Goal: Task Accomplishment & Management: Manage account settings

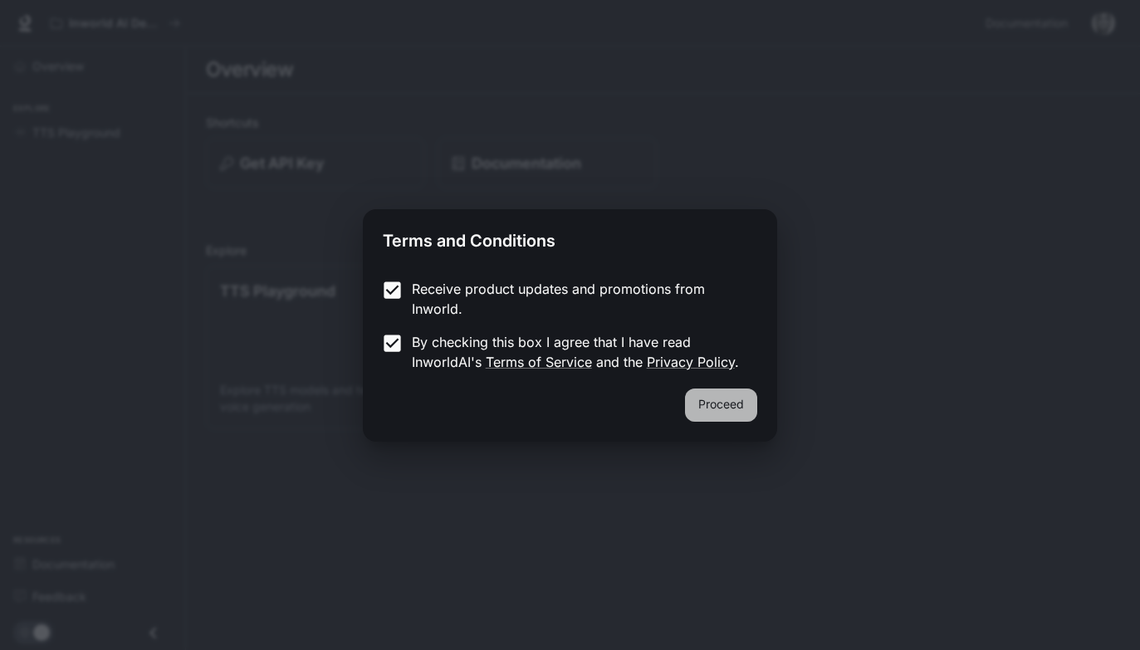
click at [707, 404] on button "Proceed" at bounding box center [721, 405] width 72 height 33
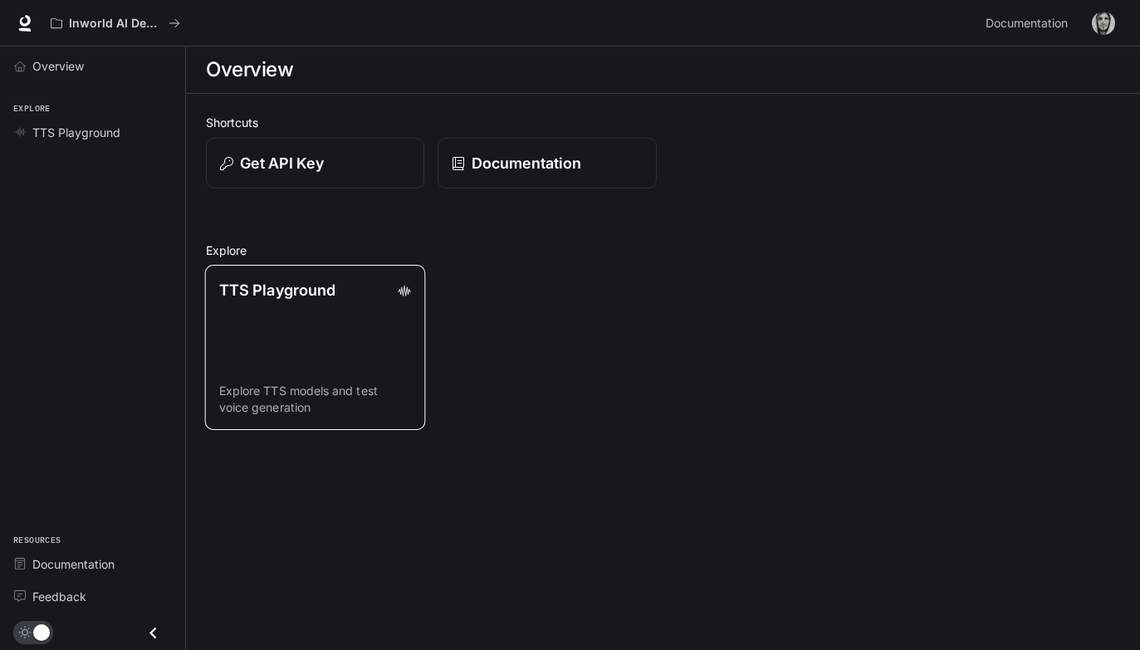
click at [307, 330] on link "TTS Playground Explore TTS models and test voice generation" at bounding box center [315, 347] width 221 height 165
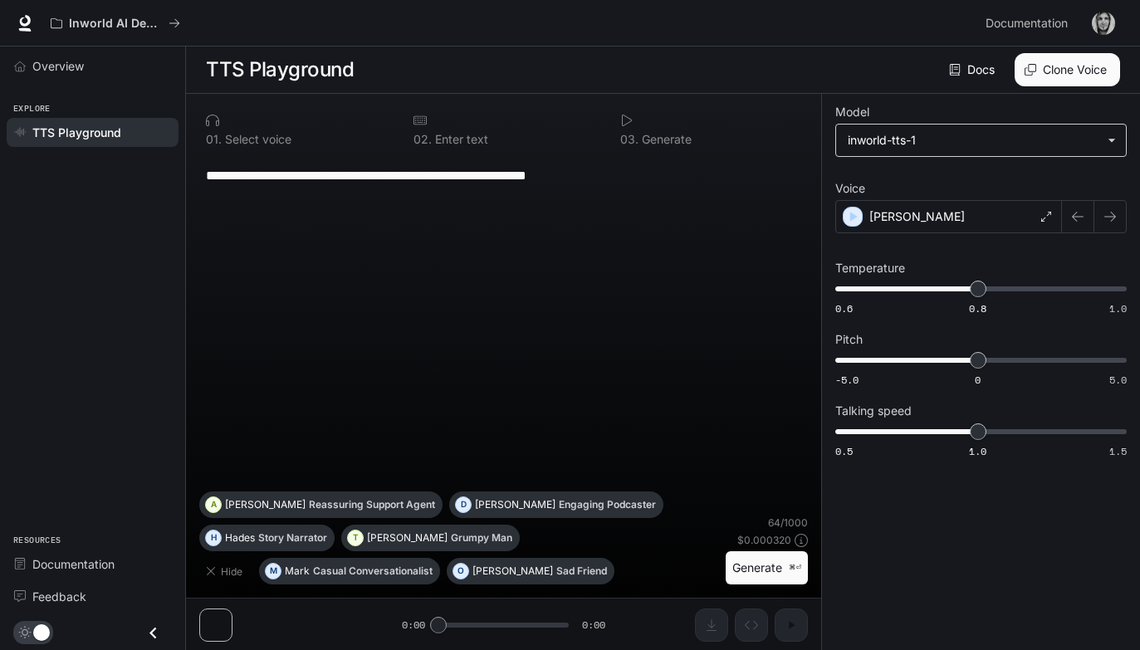
click at [938, 139] on body "**********" at bounding box center [570, 325] width 1140 height 651
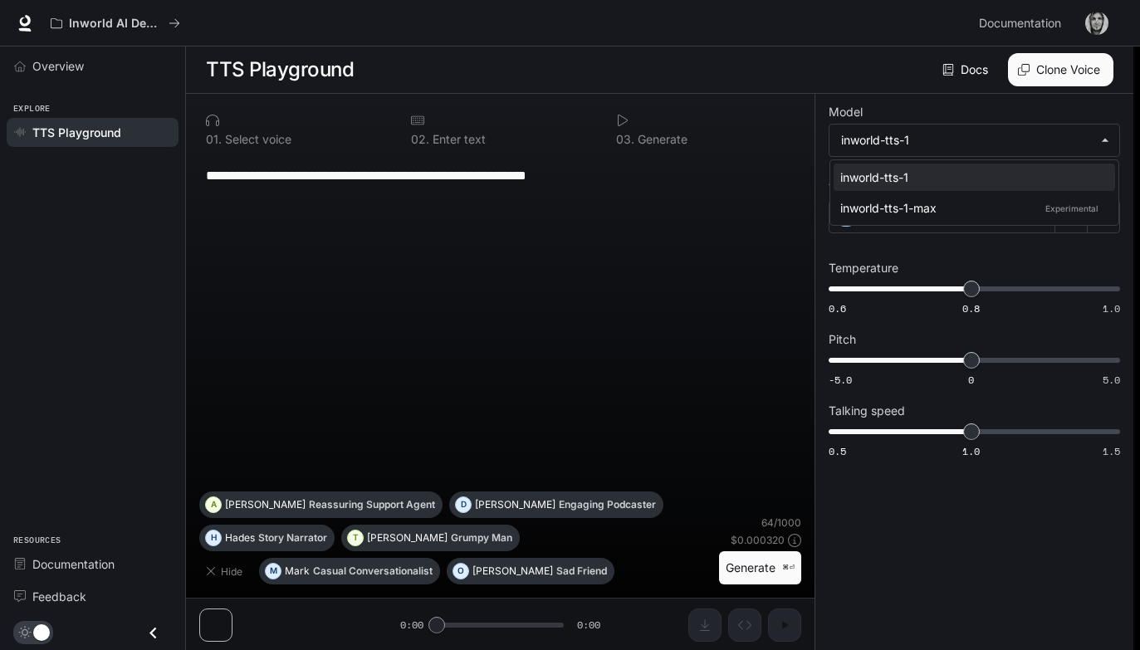
click at [983, 98] on div at bounding box center [570, 325] width 1140 height 650
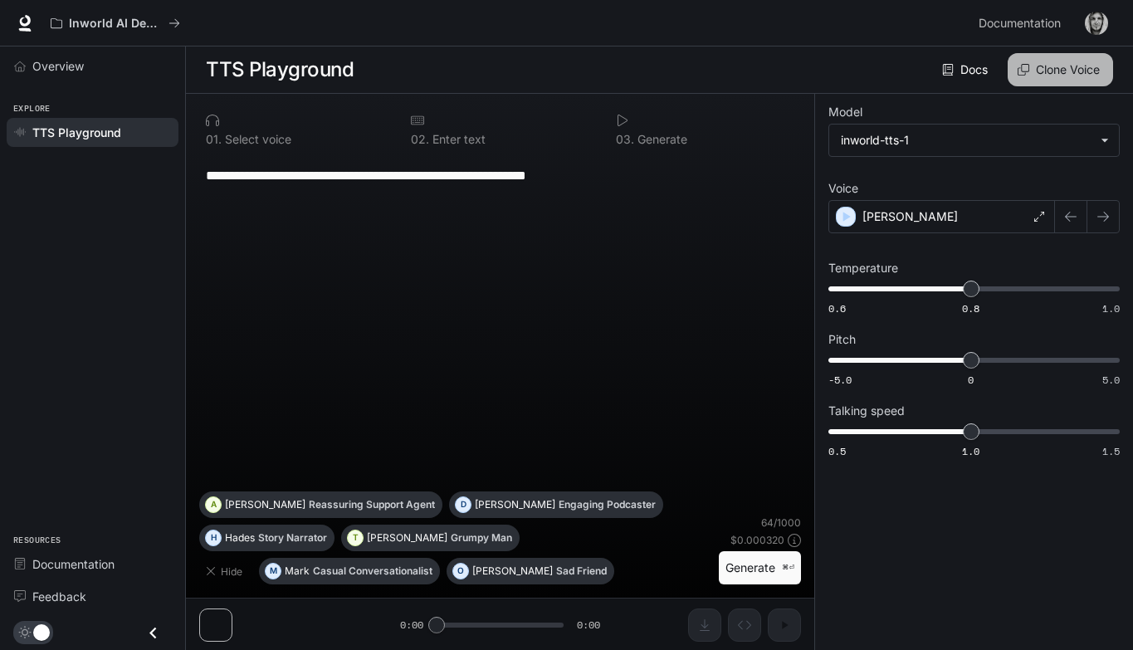
click at [1035, 63] on button "Clone Voice" at bounding box center [1060, 69] width 105 height 33
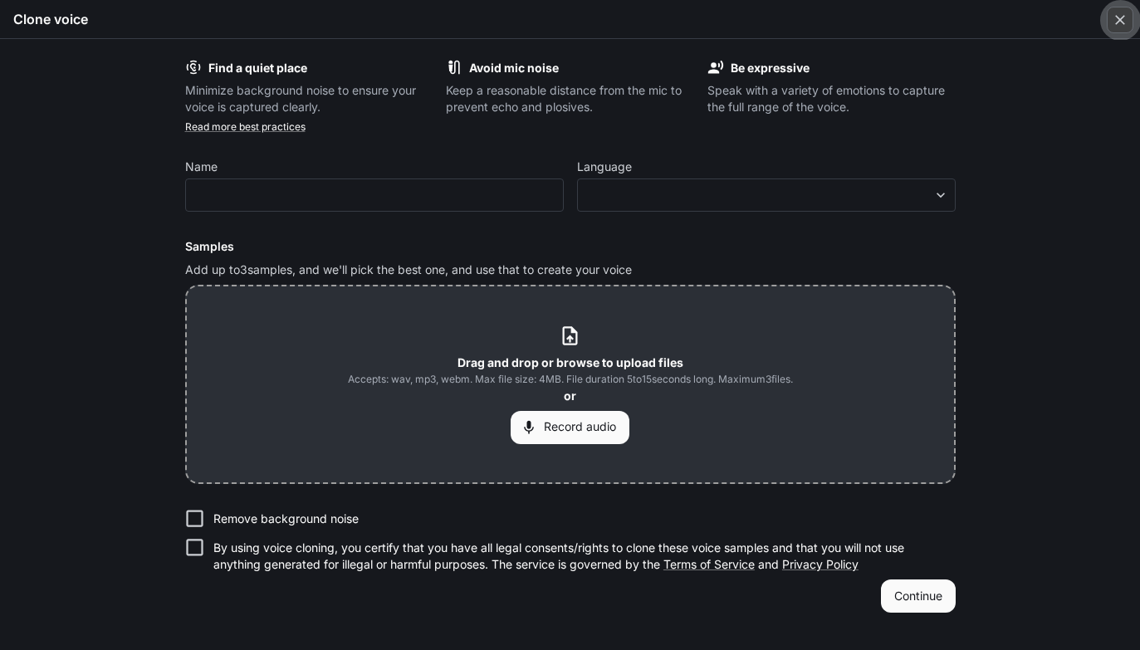
click at [1133, 18] on div "button" at bounding box center [1120, 20] width 27 height 27
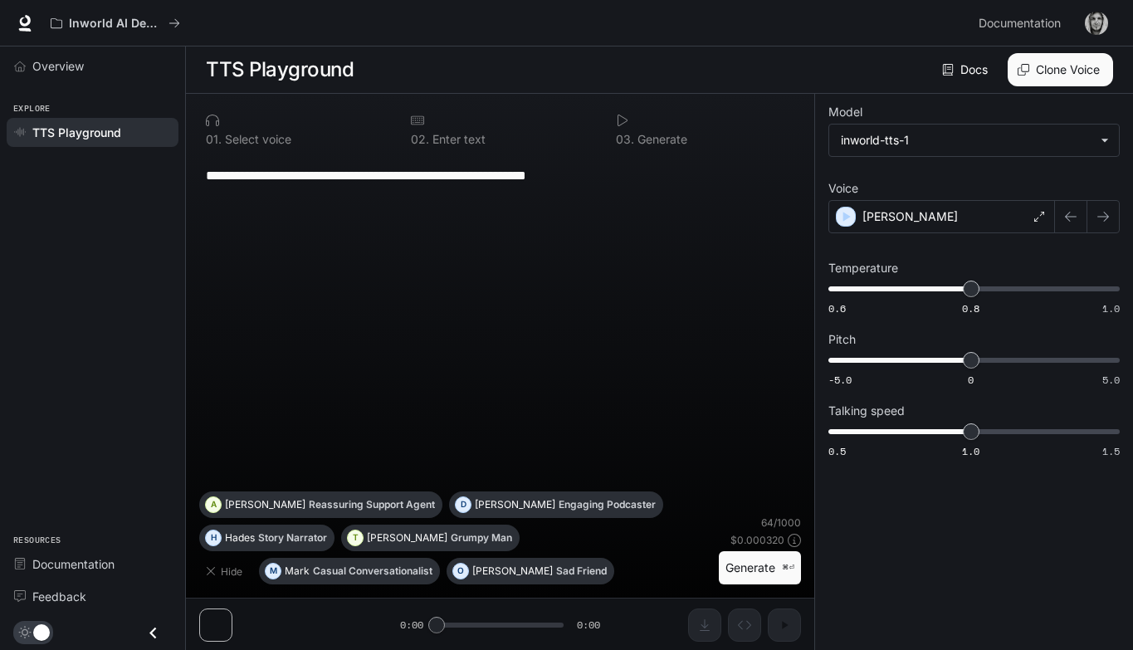
click at [1106, 28] on img "button" at bounding box center [1096, 23] width 23 height 23
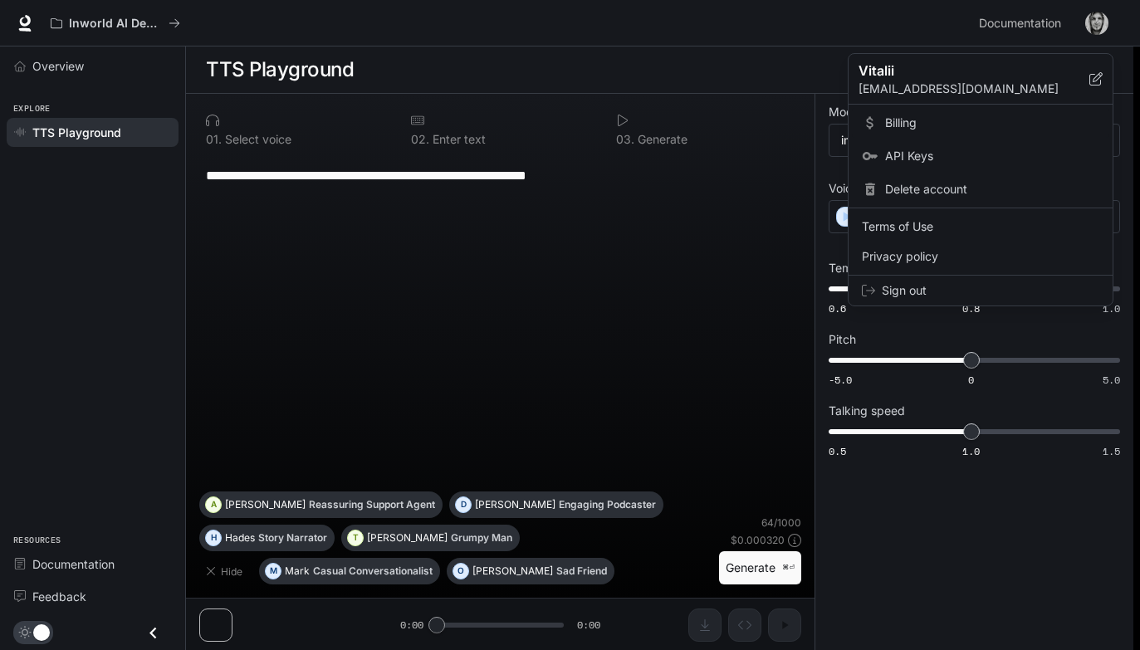
click at [907, 125] on span "Billing" at bounding box center [992, 123] width 214 height 17
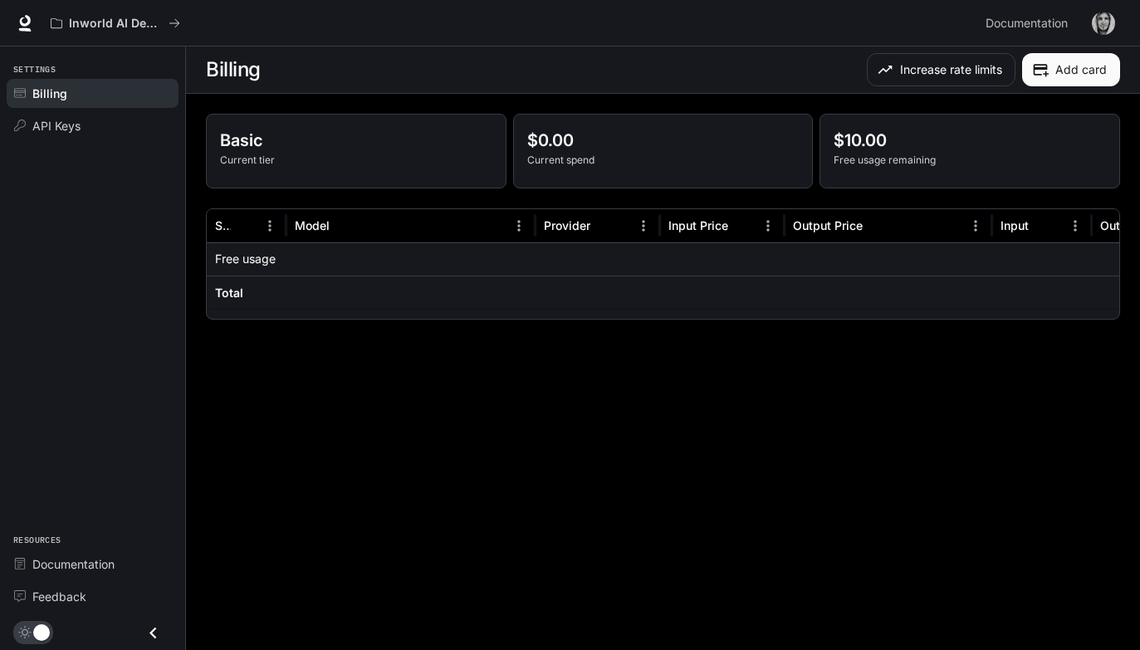
click at [355, 177] on div "Basic Current tier" at bounding box center [356, 151] width 299 height 73
click at [531, 168] on div "$0.00 Current spend" at bounding box center [663, 151] width 299 height 73
click at [952, 74] on button "Increase rate limits" at bounding box center [941, 69] width 149 height 33
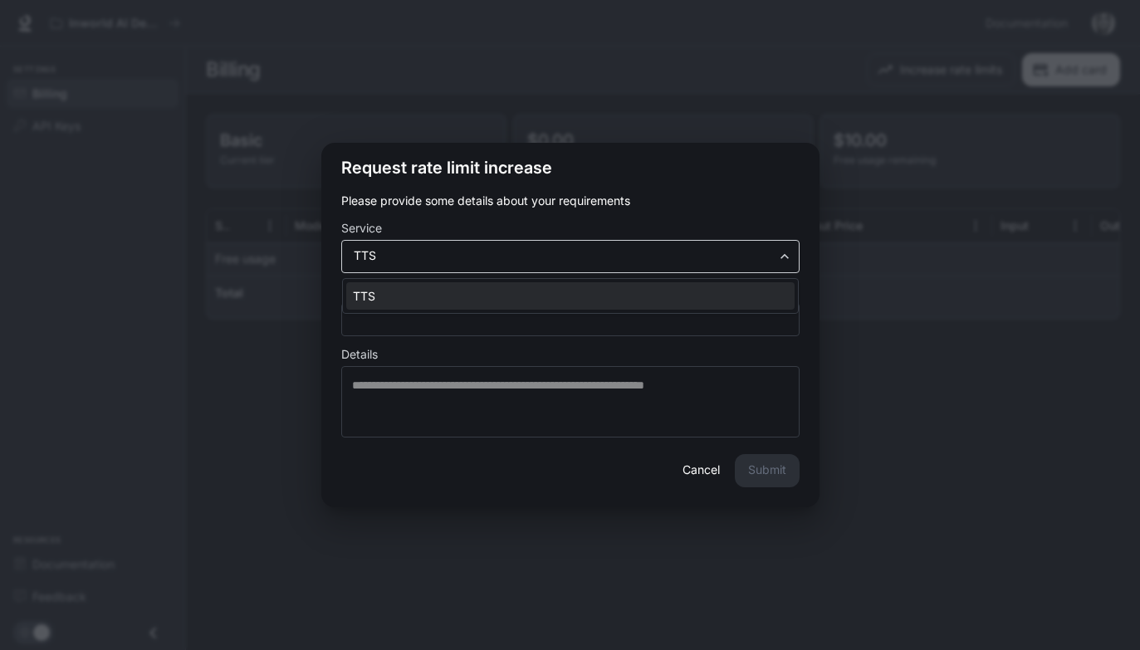
click at [634, 261] on body "Skip to main content Inworld AI Demos Documentation Documentation Portal Settin…" at bounding box center [570, 325] width 1140 height 650
click at [531, 335] on div at bounding box center [570, 325] width 1140 height 650
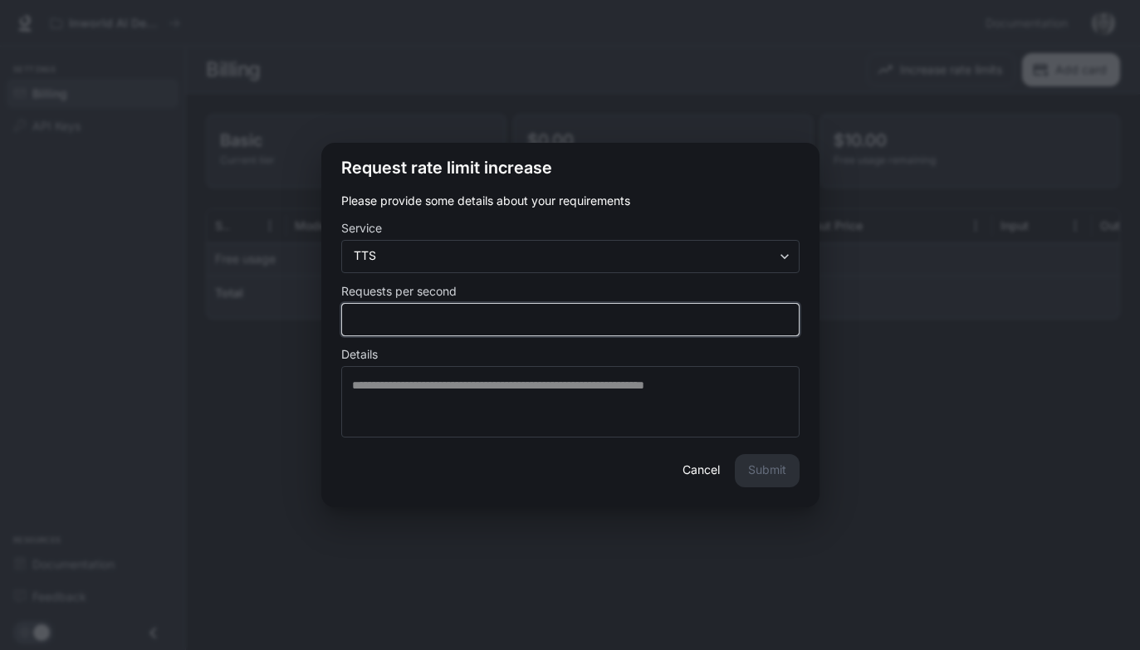
click at [545, 325] on input "*" at bounding box center [570, 319] width 457 height 17
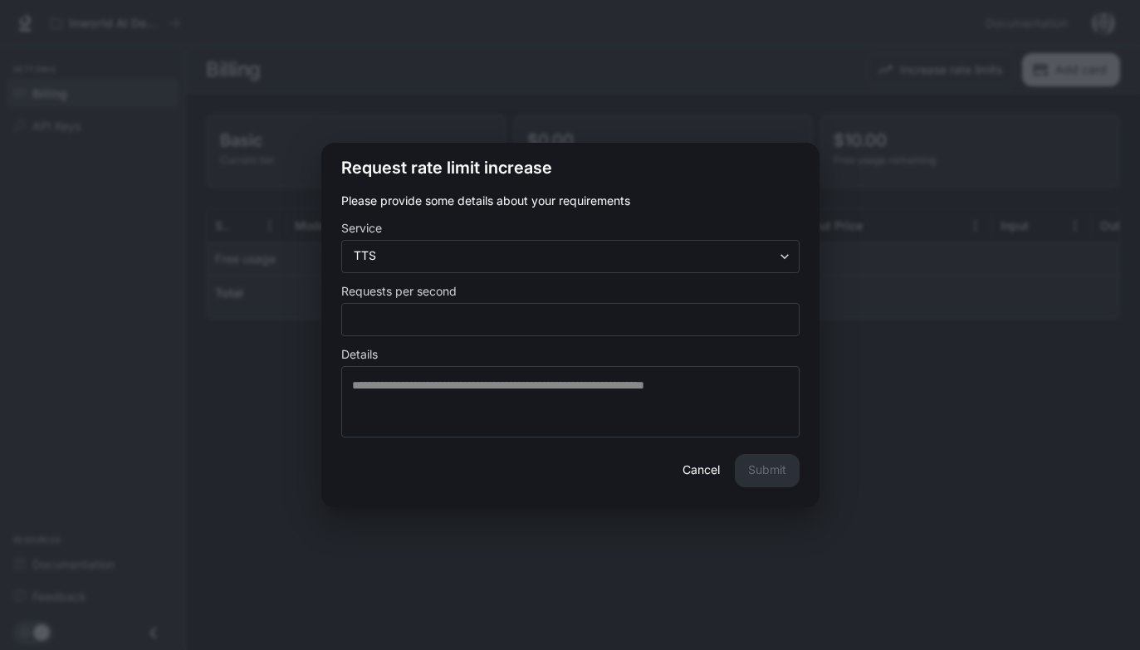
click at [687, 466] on button "Cancel" at bounding box center [701, 470] width 53 height 33
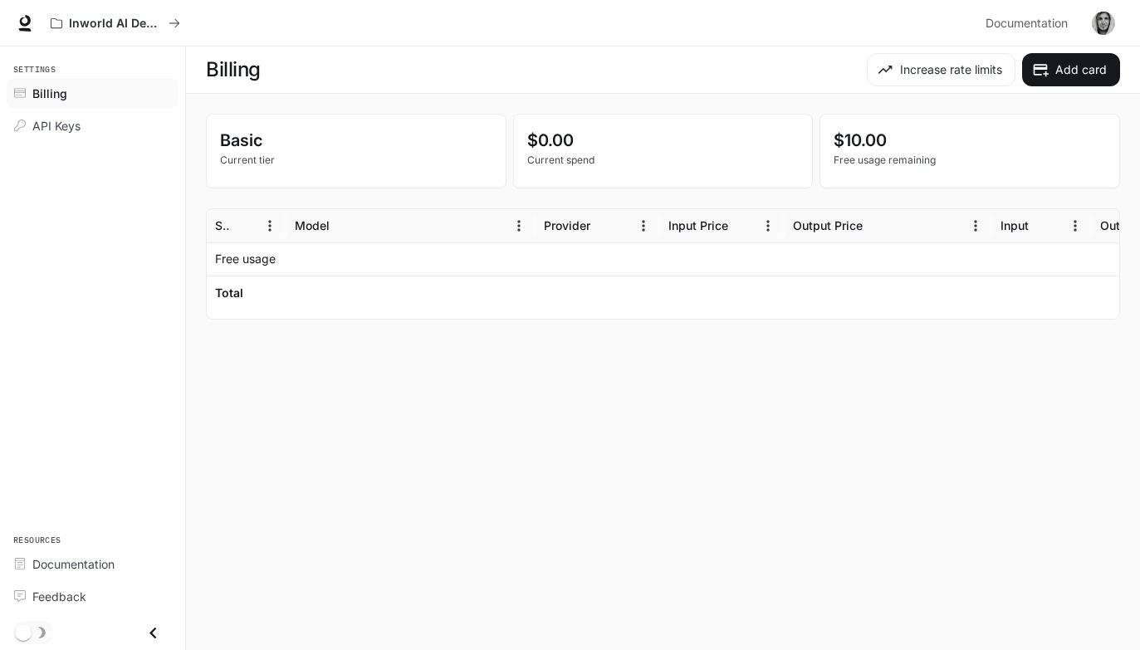
click at [1094, 31] on button "button" at bounding box center [1103, 23] width 33 height 33
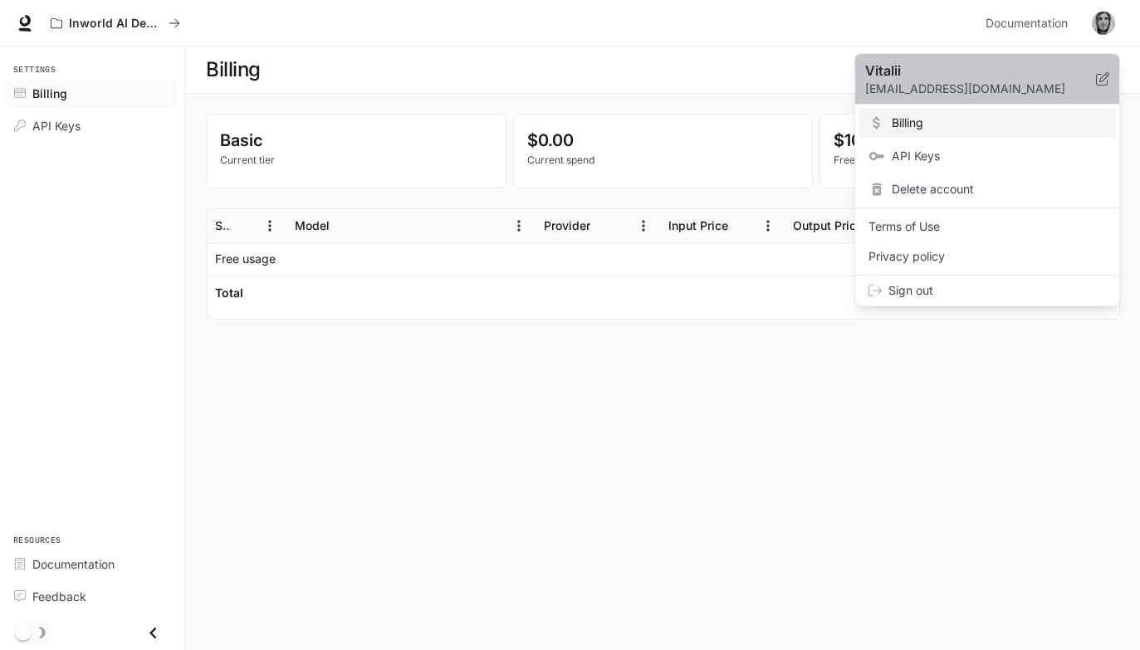
click at [962, 95] on p "[EMAIL_ADDRESS][DOMAIN_NAME]" at bounding box center [980, 89] width 231 height 17
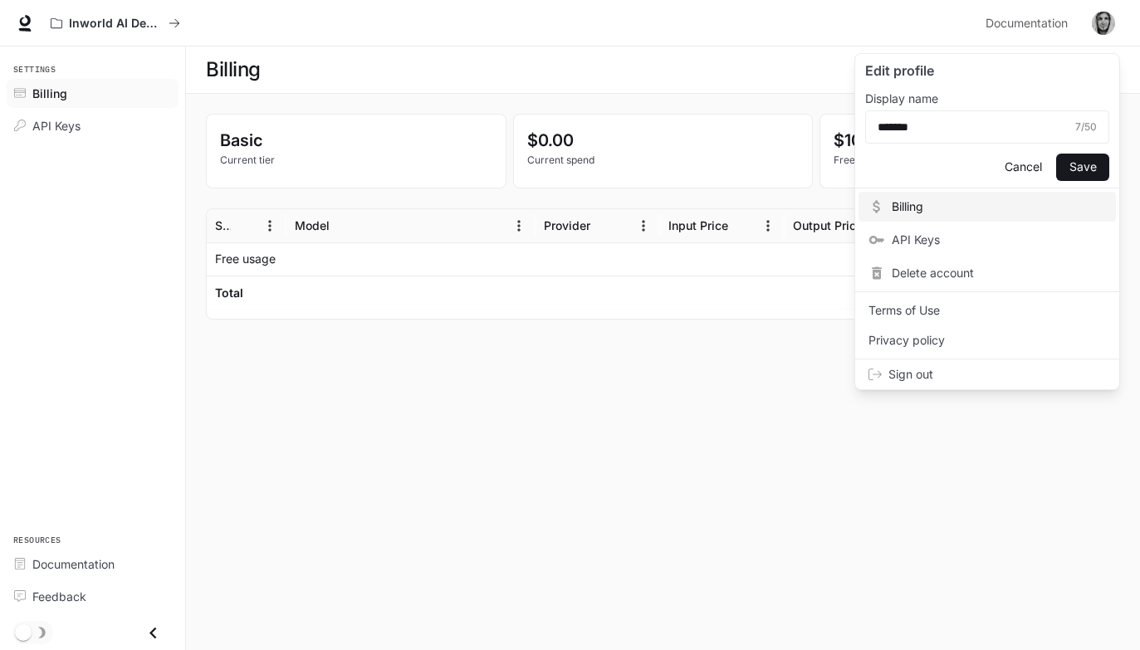
click at [756, 432] on div at bounding box center [570, 325] width 1140 height 650
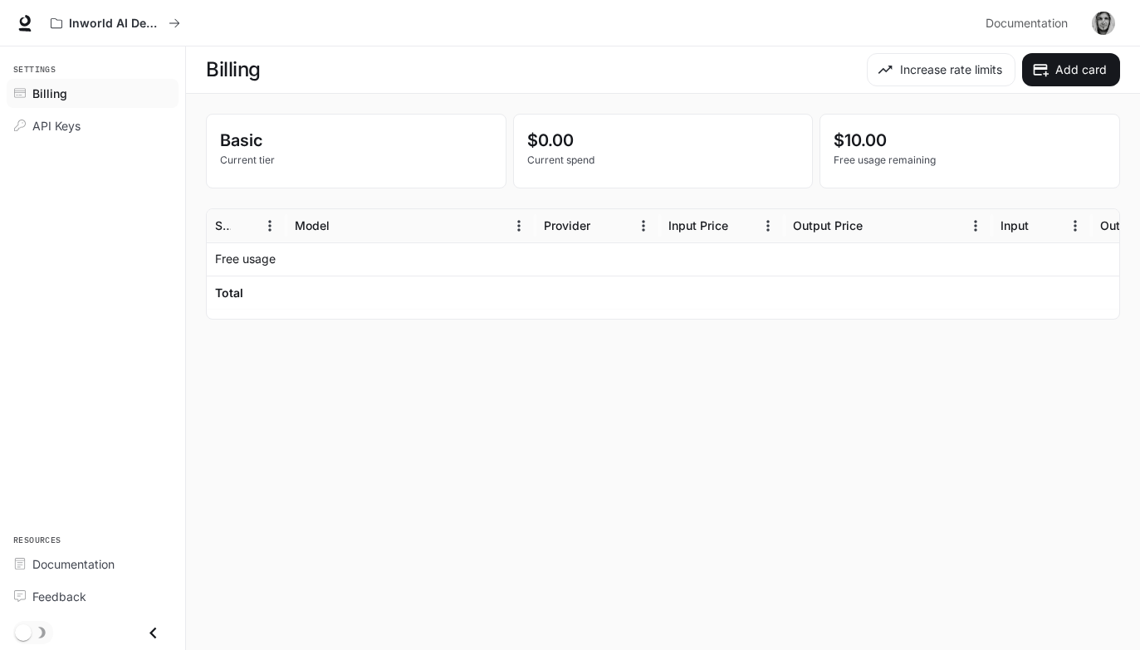
click at [913, 170] on div "$10.00 Free usage remaining" at bounding box center [969, 151] width 299 height 73
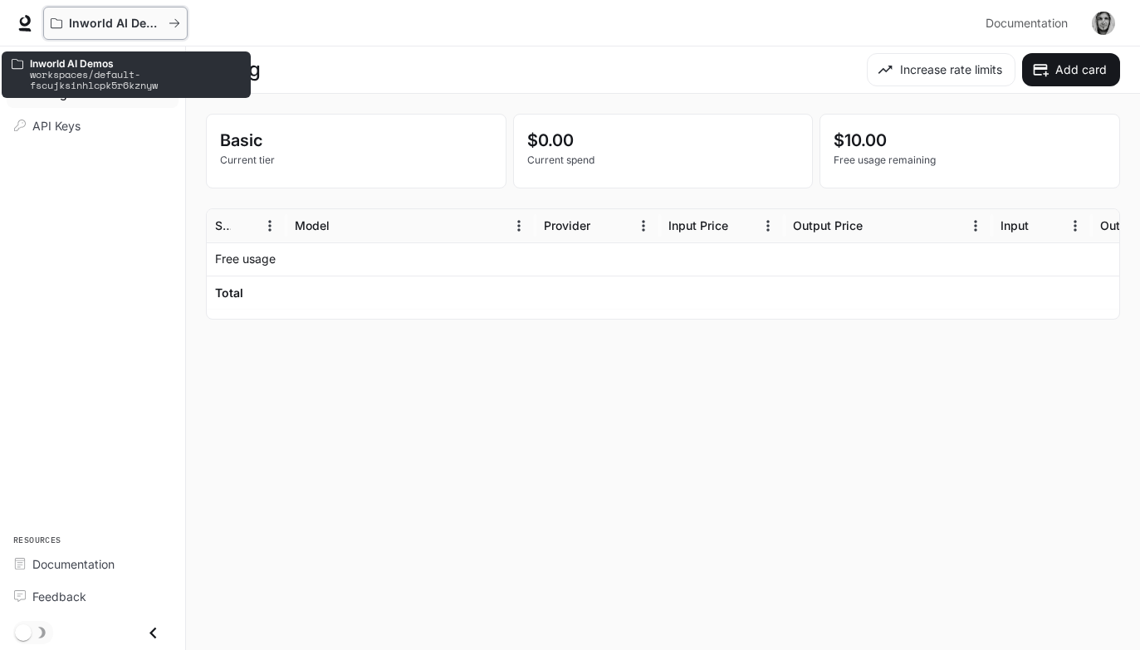
click at [56, 19] on icon "All workspaces" at bounding box center [57, 23] width 12 height 12
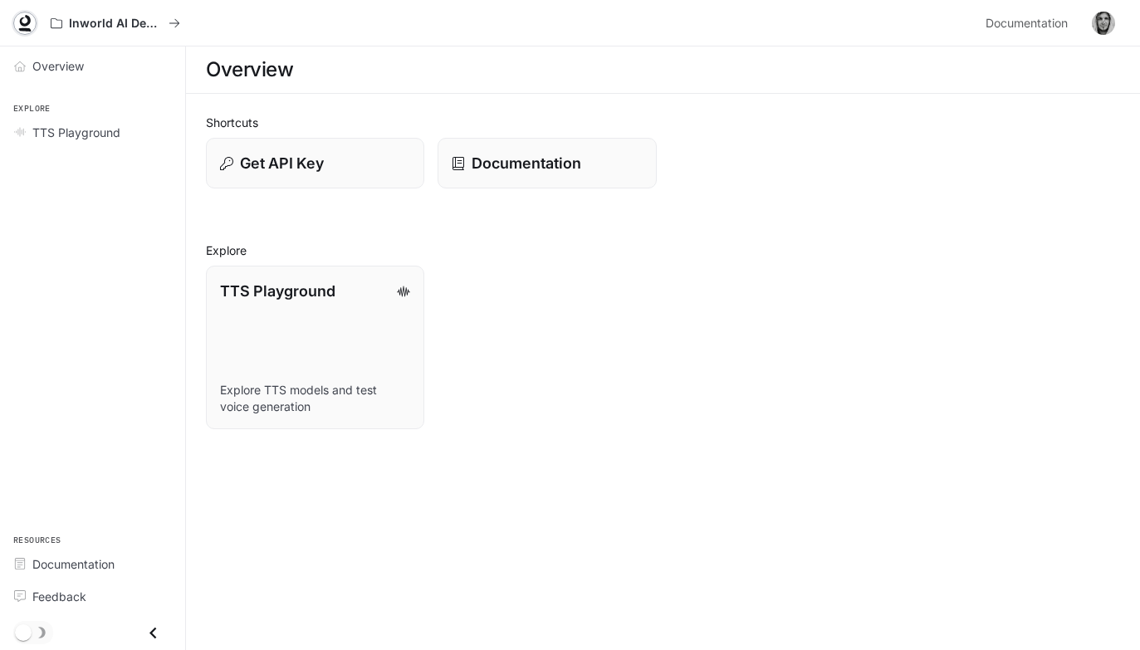
click at [24, 27] on icon at bounding box center [25, 23] width 17 height 17
